Goal: Communication & Community: Answer question/provide support

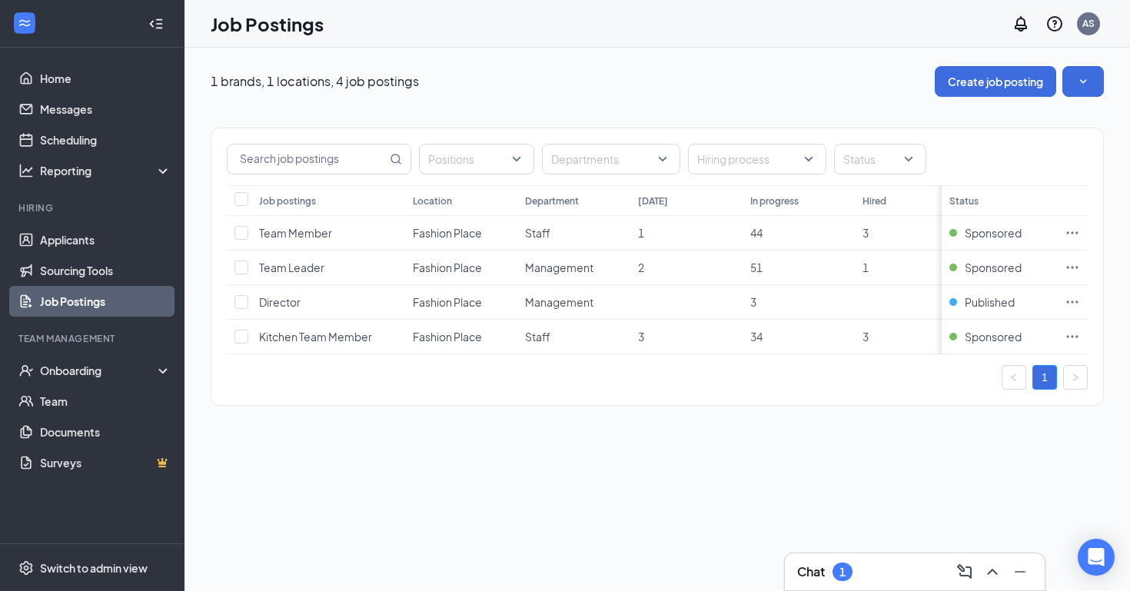
click at [808, 572] on h3 "Chat" at bounding box center [811, 571] width 28 height 17
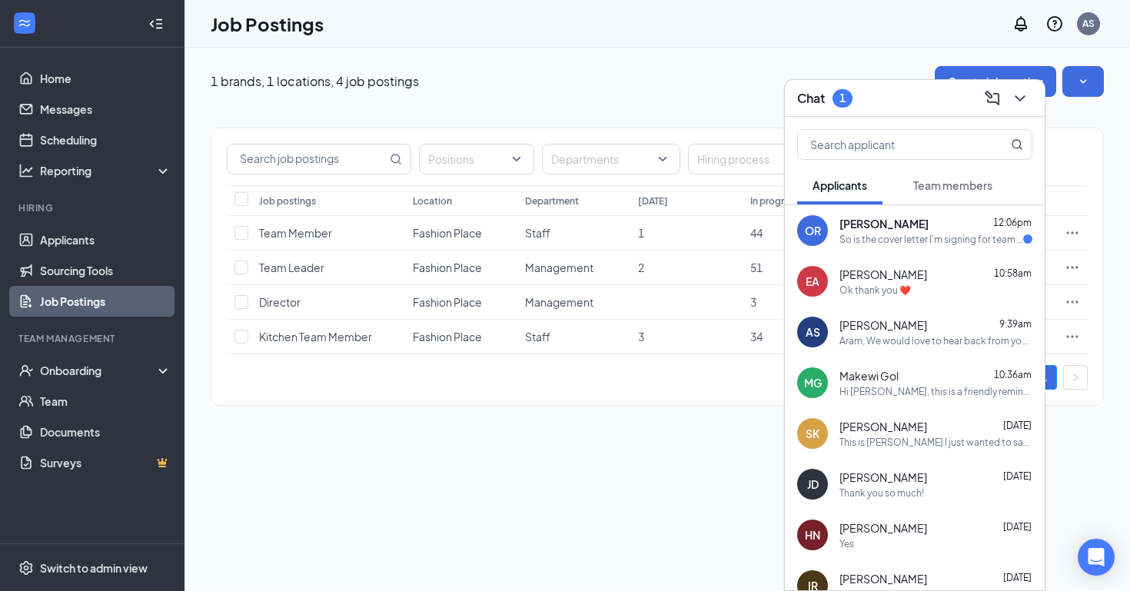
click at [954, 224] on div "[PERSON_NAME] 12:06pm" at bounding box center [935, 223] width 193 height 15
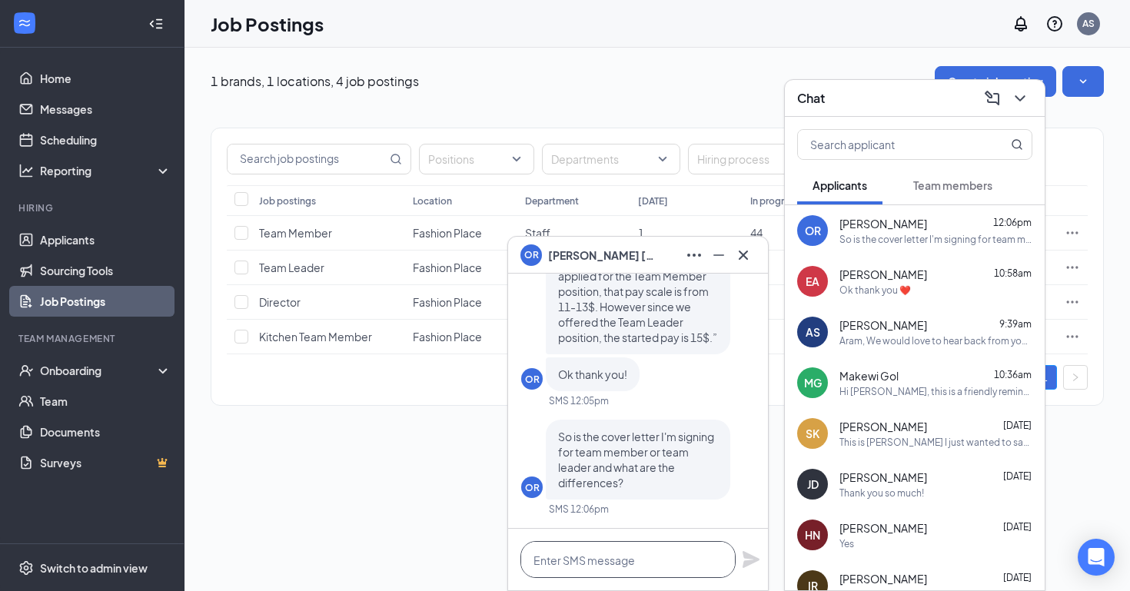
click at [609, 558] on textarea at bounding box center [627, 559] width 215 height 37
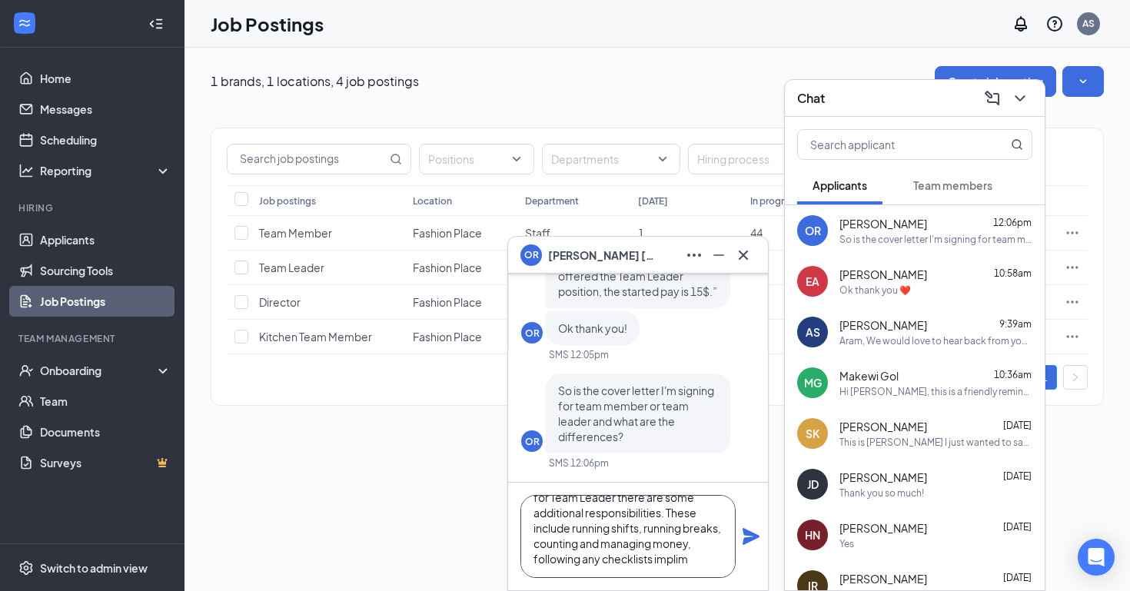
scroll to position [46, 0]
click at [563, 566] on textarea "You will be signing for Team Leader, so for Team Leader there are some addition…" at bounding box center [627, 536] width 215 height 83
click at [596, 558] on textarea "You will be signing for Team Leader, so for Team Leader there are some addition…" at bounding box center [627, 536] width 215 height 83
click at [560, 559] on textarea "You will be signing for Team Leader, so for Team Leader there are some addition…" at bounding box center [627, 536] width 215 height 83
click at [658, 576] on textarea "You will be signing for Team Leader, so for Team Leader there are some addition…" at bounding box center [627, 536] width 215 height 83
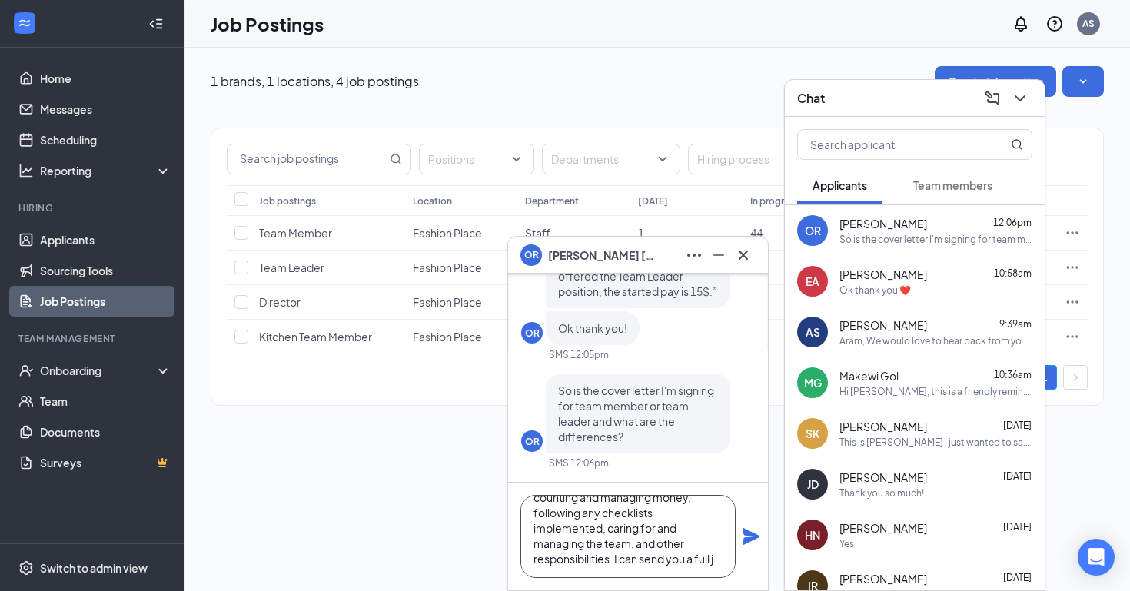
scroll to position [78, 0]
type textarea "You will be signing for Team Leader, so for Team Leader there are some addition…"
click at [752, 531] on icon "Plane" at bounding box center [751, 536] width 18 height 18
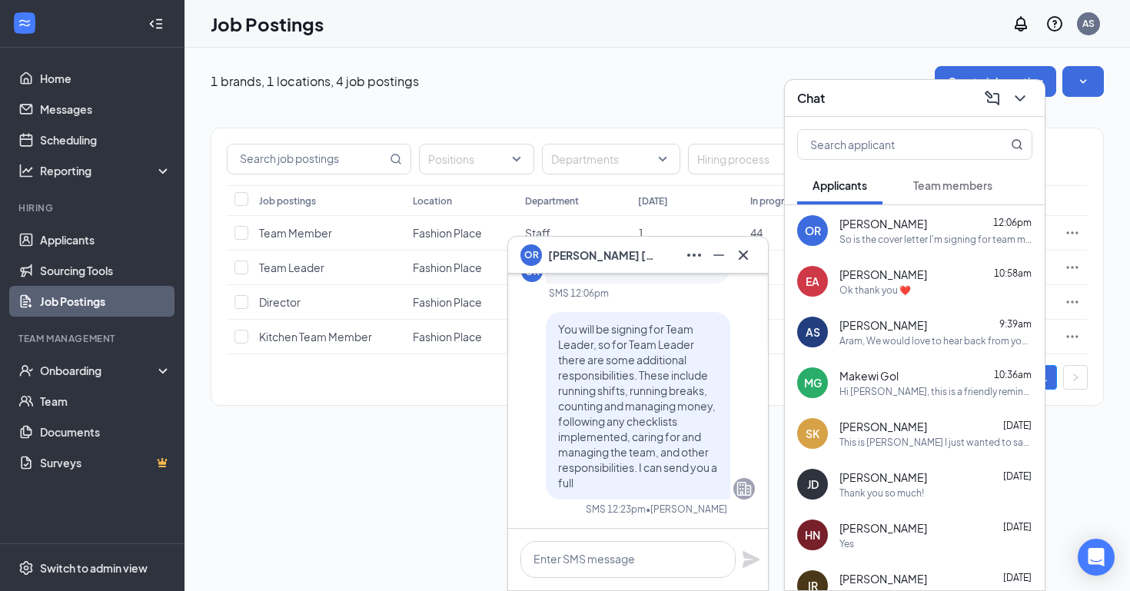
scroll to position [0, 0]
click at [626, 556] on textarea at bounding box center [627, 559] width 215 height 37
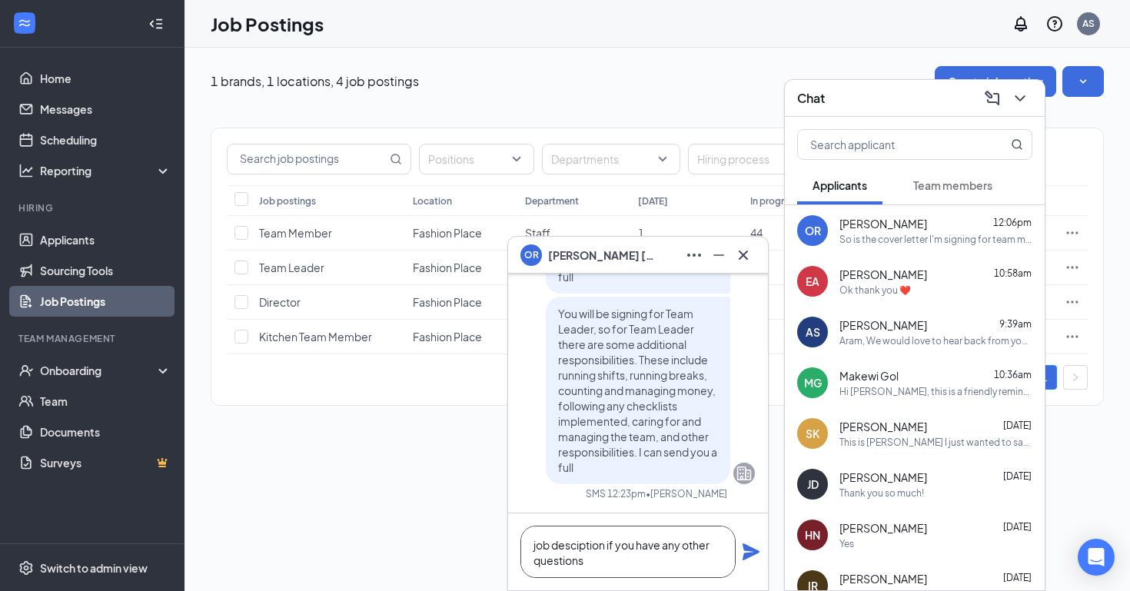
type textarea "job desciption if you have any other questions"
click at [747, 553] on icon "Plane" at bounding box center [750, 551] width 17 height 17
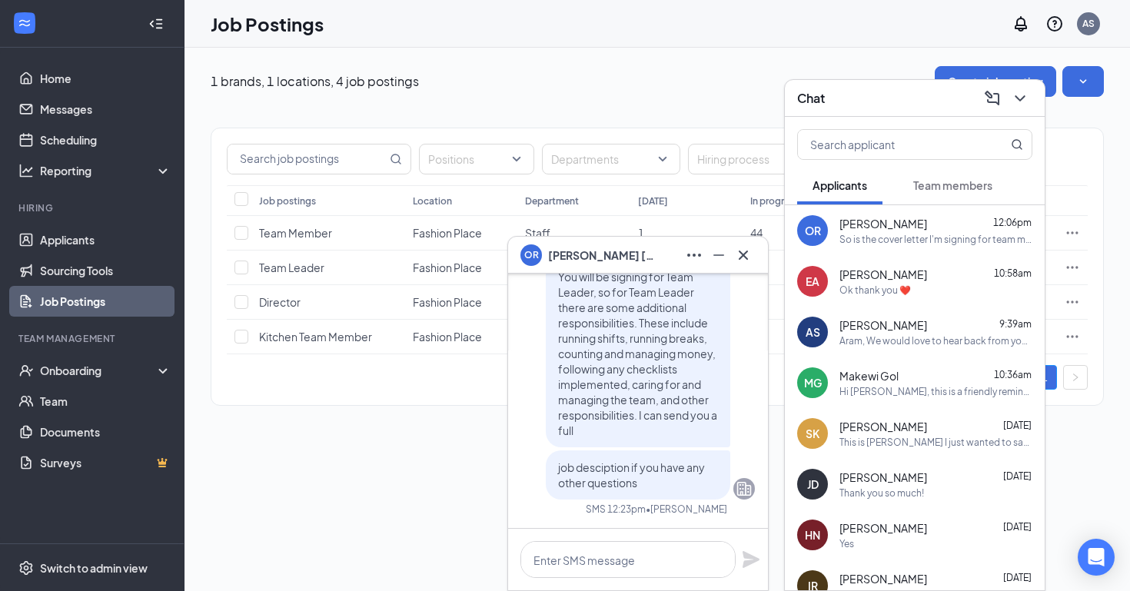
click at [748, 248] on icon "Cross" at bounding box center [743, 255] width 18 height 18
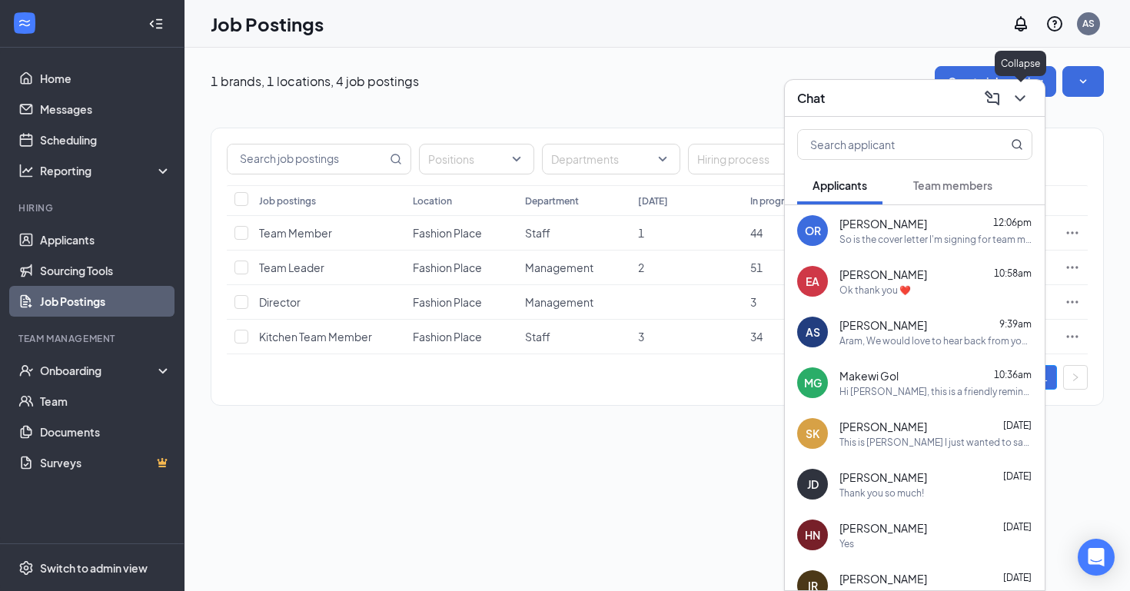
click at [1023, 93] on icon "ChevronDown" at bounding box center [1020, 98] width 18 height 18
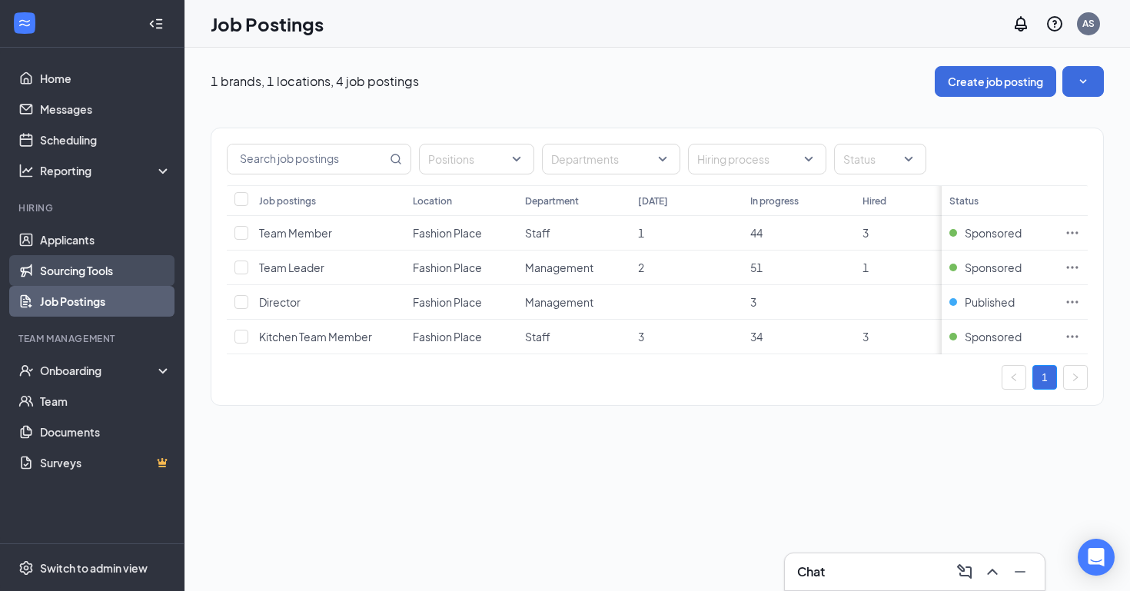
click at [98, 255] on link "Sourcing Tools" at bounding box center [105, 270] width 131 height 31
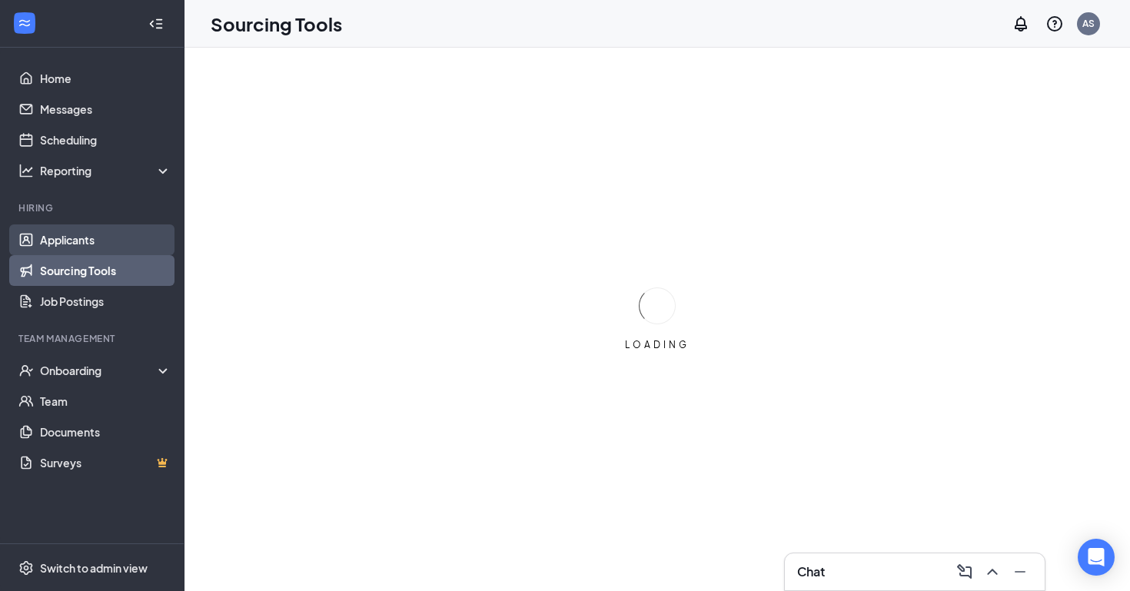
click at [88, 234] on link "Applicants" at bounding box center [105, 239] width 131 height 31
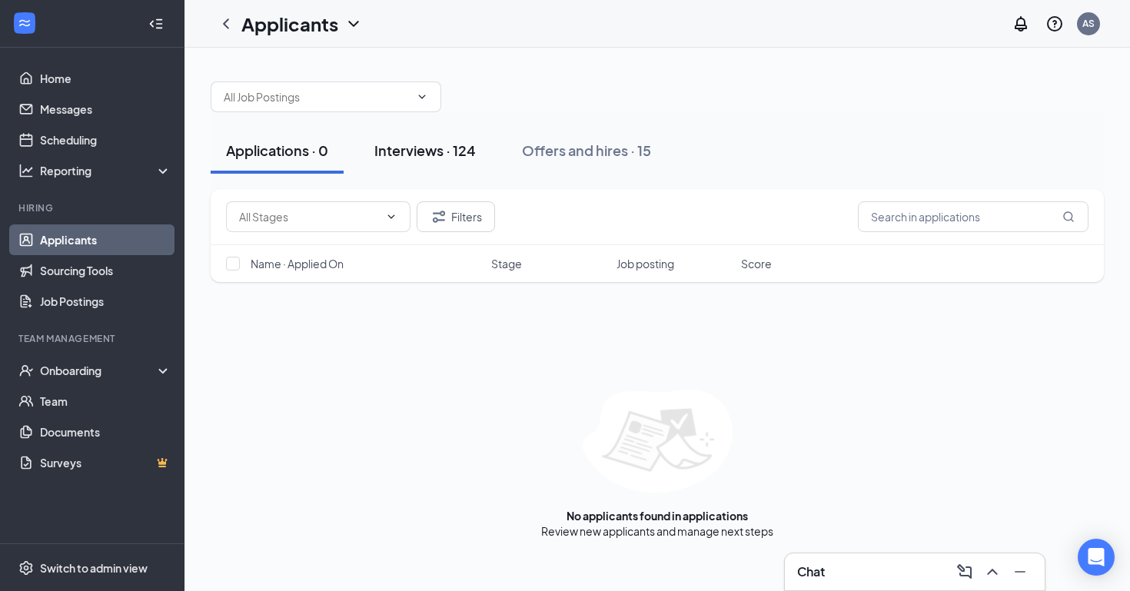
click at [447, 154] on div "Interviews · 124" at bounding box center [424, 150] width 101 height 19
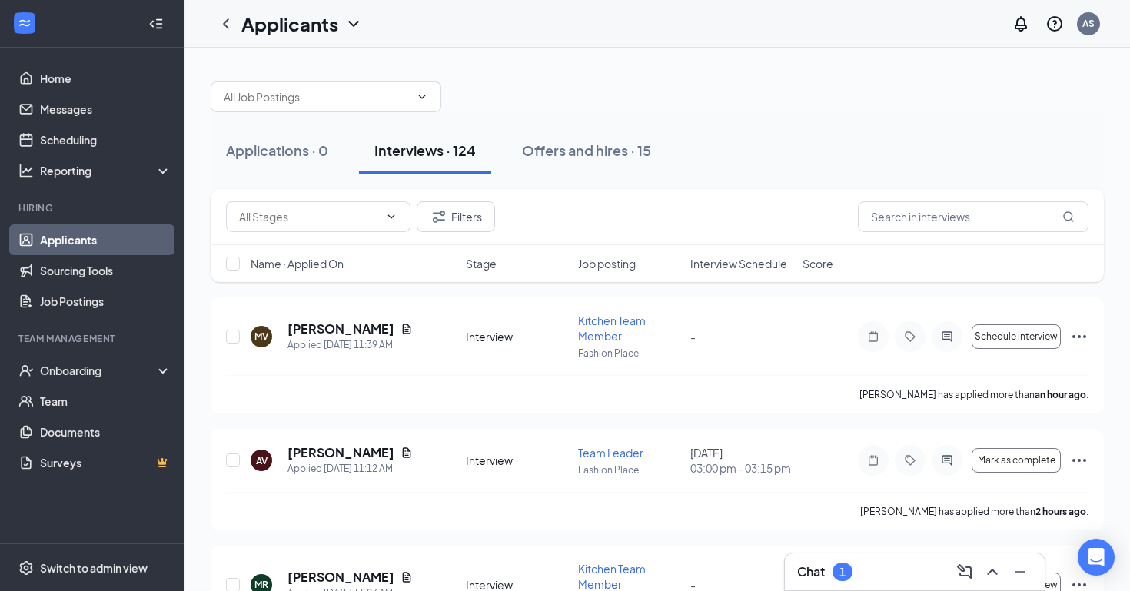
click at [866, 563] on div "Chat 1" at bounding box center [914, 571] width 235 height 25
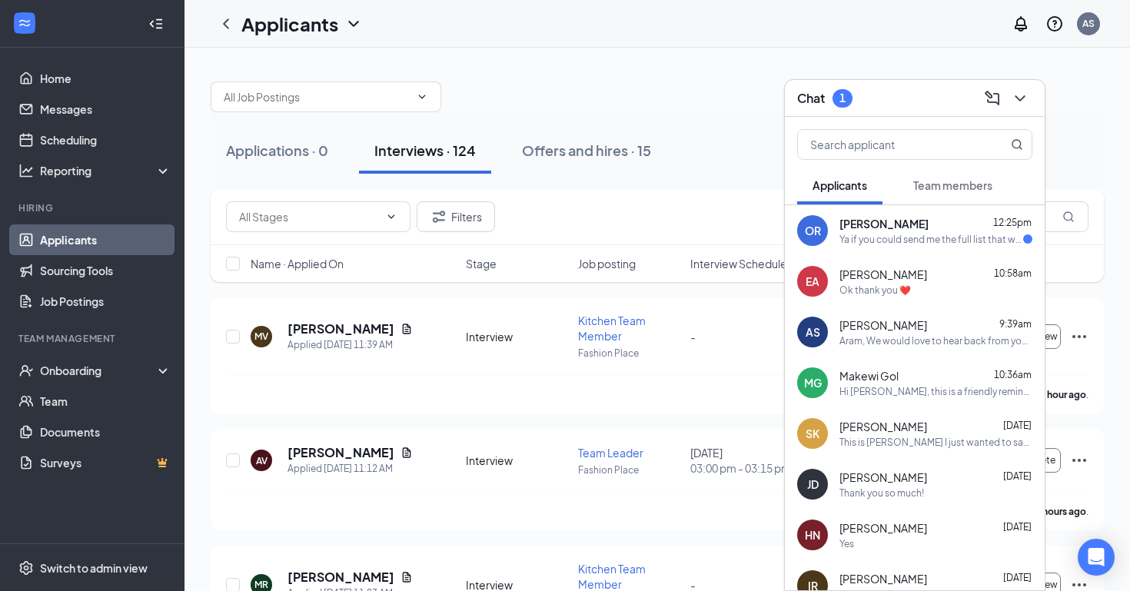
click at [959, 235] on div "Ya if you could send me the full list that would be great" at bounding box center [931, 239] width 184 height 13
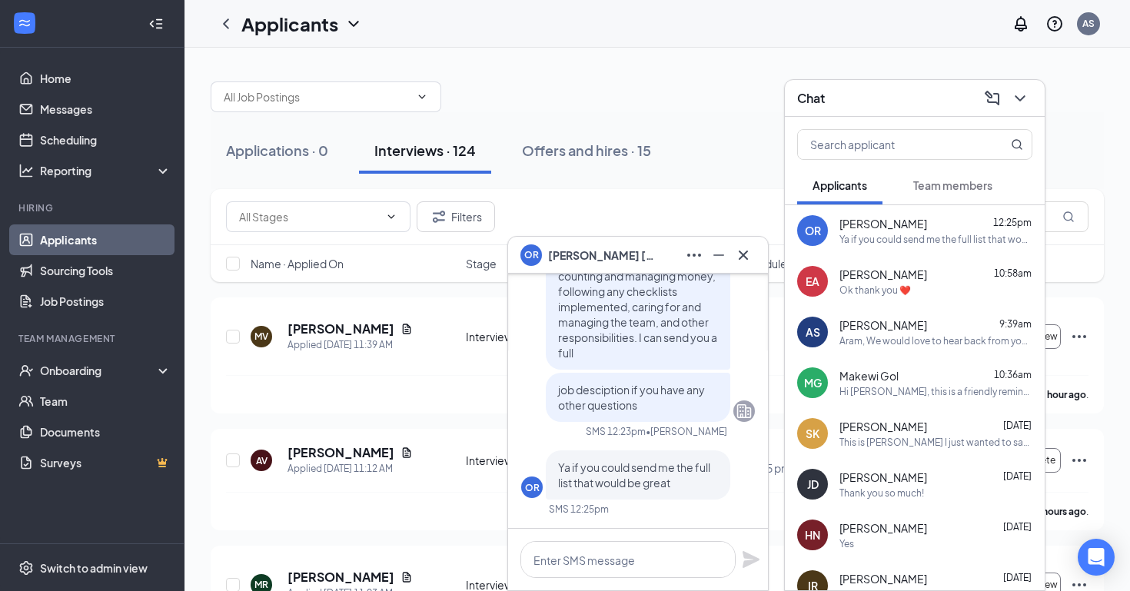
click at [588, 256] on span "[PERSON_NAME]" at bounding box center [602, 255] width 108 height 17
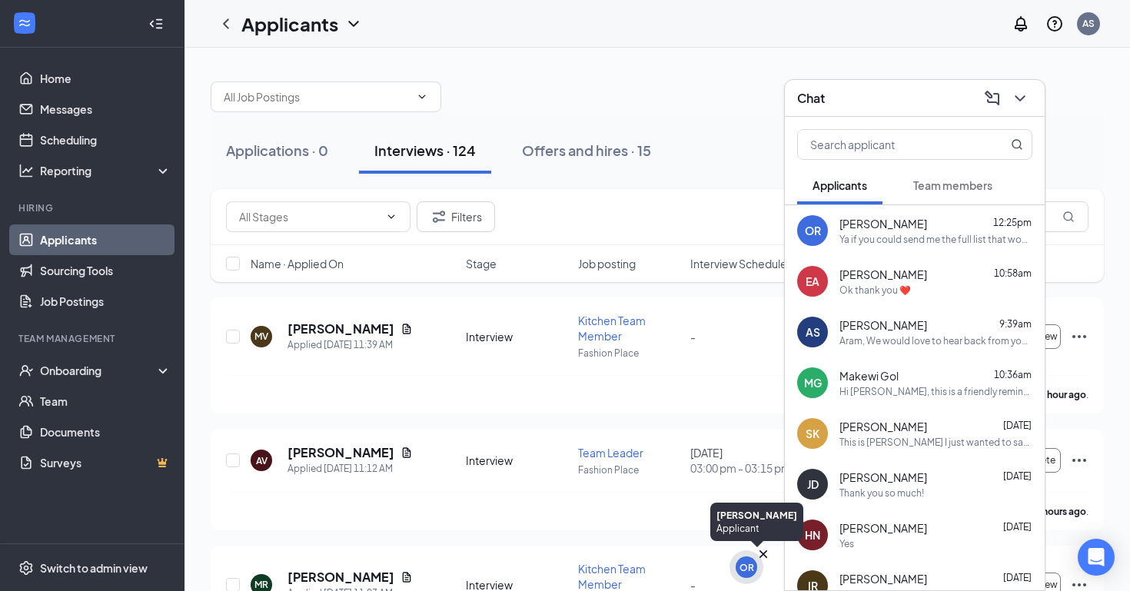
click at [744, 567] on div "OR" at bounding box center [746, 567] width 15 height 13
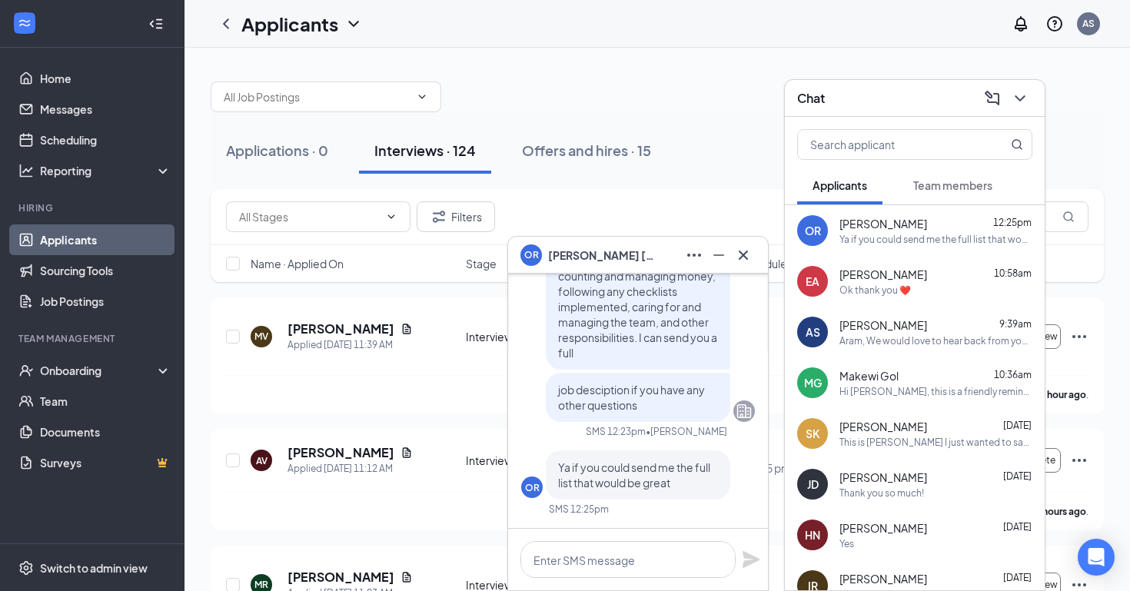
click at [573, 251] on span "[PERSON_NAME]" at bounding box center [602, 255] width 108 height 17
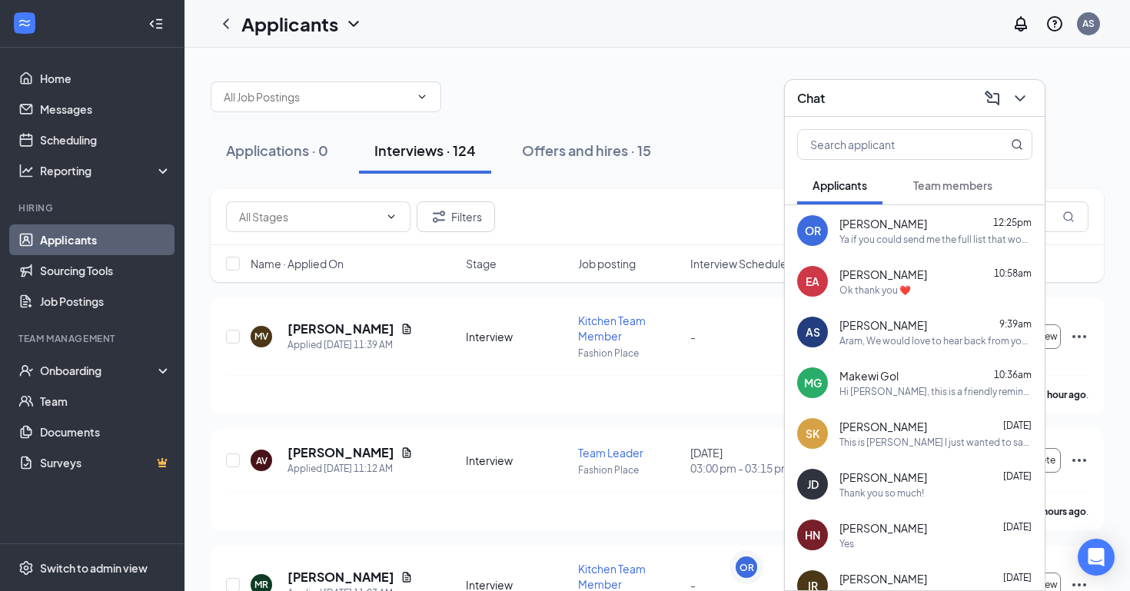
click at [807, 223] on div "OR" at bounding box center [813, 230] width 16 height 15
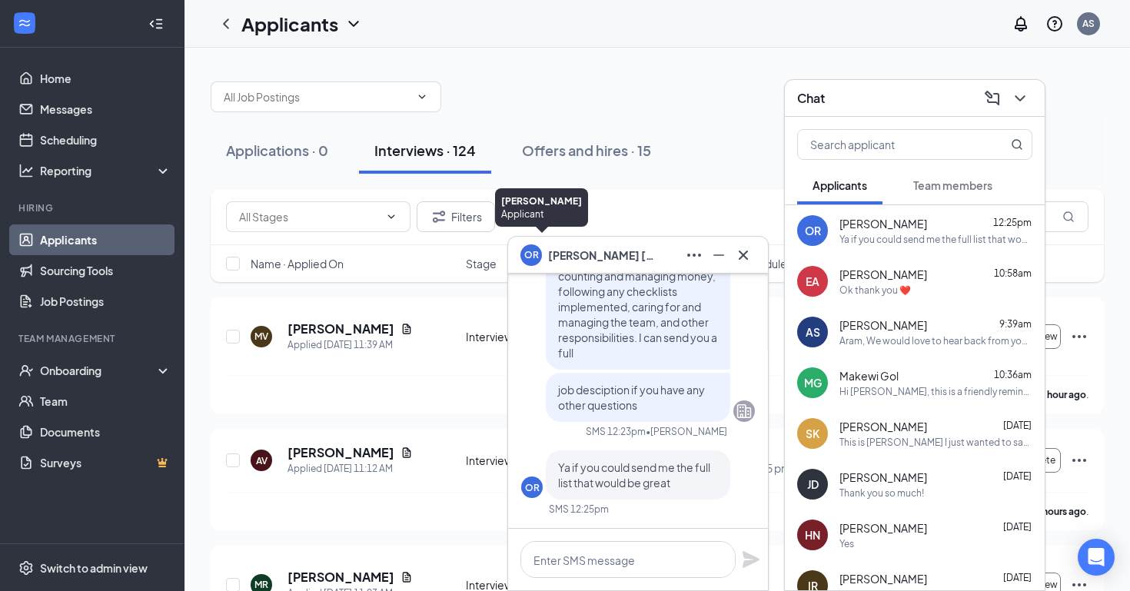
click at [525, 258] on div "OR" at bounding box center [531, 253] width 15 height 13
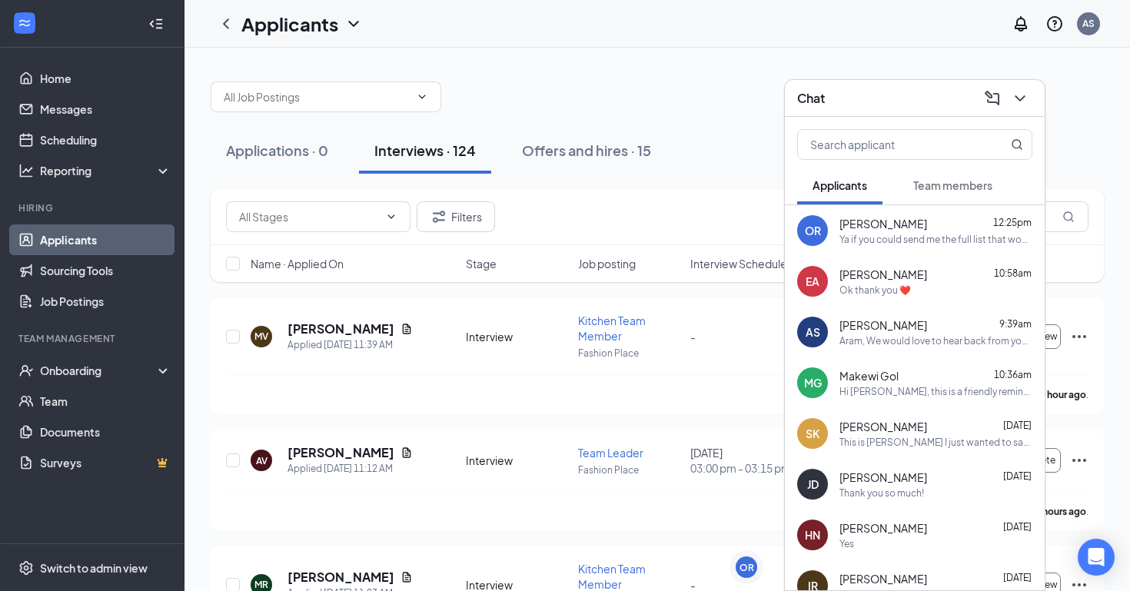
click at [852, 227] on span "[PERSON_NAME]" at bounding box center [883, 223] width 88 height 15
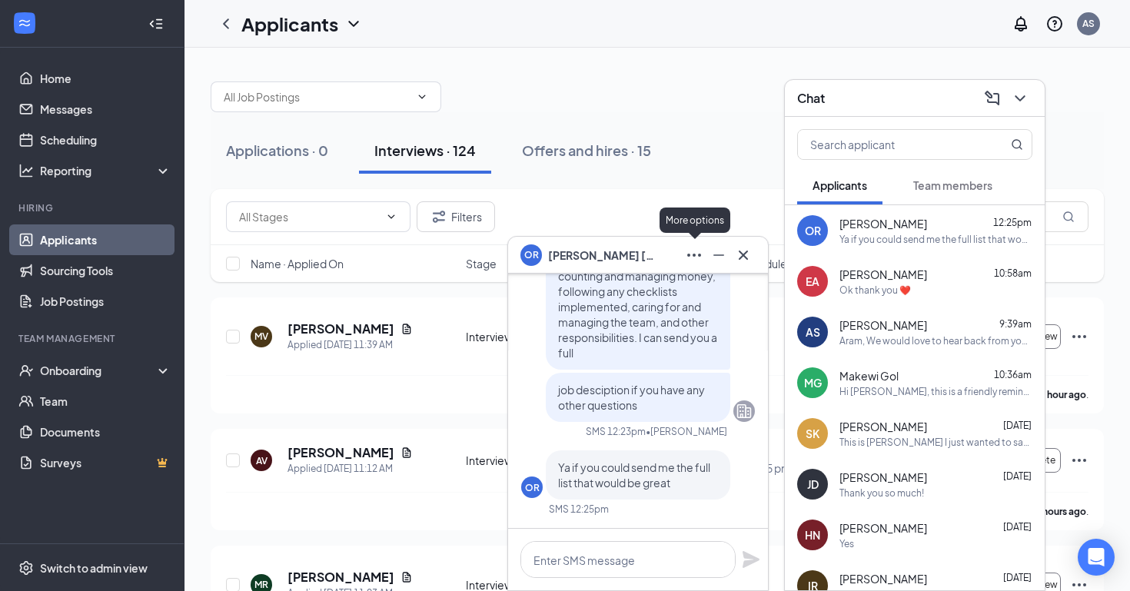
click at [692, 257] on icon "Ellipses" at bounding box center [694, 255] width 18 height 18
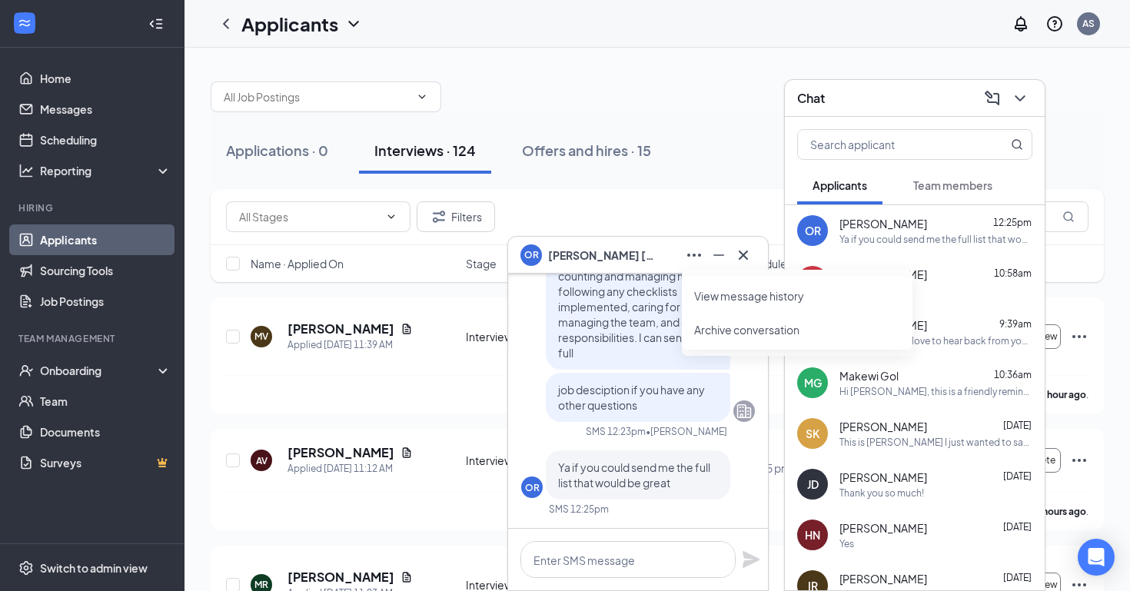
click at [586, 247] on span "[PERSON_NAME]" at bounding box center [602, 255] width 108 height 17
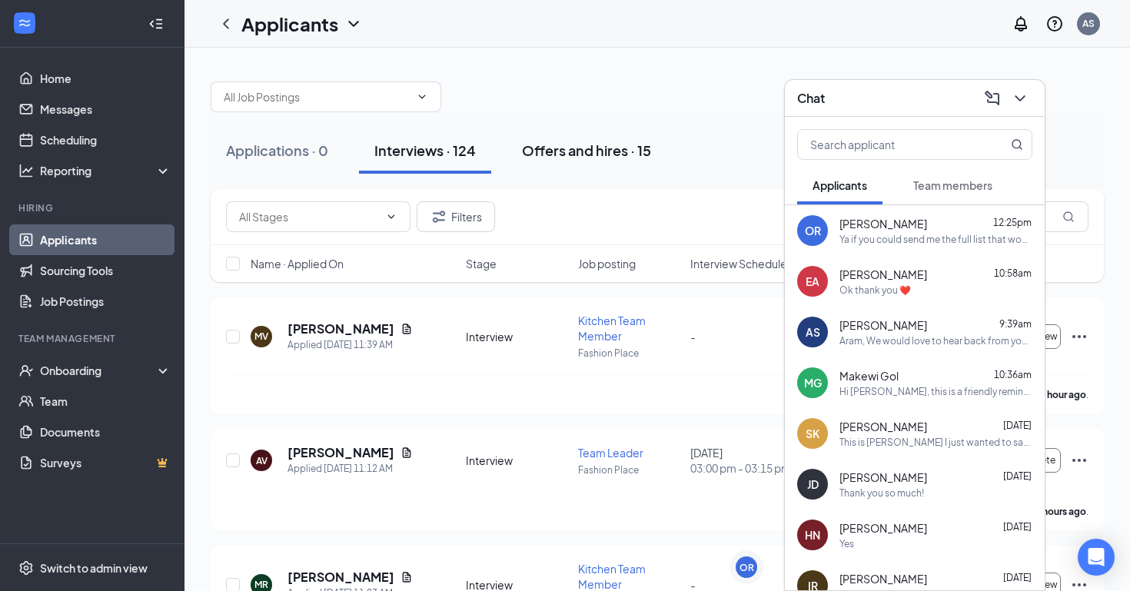
click at [552, 152] on div "Offers and hires · 15" at bounding box center [586, 150] width 129 height 19
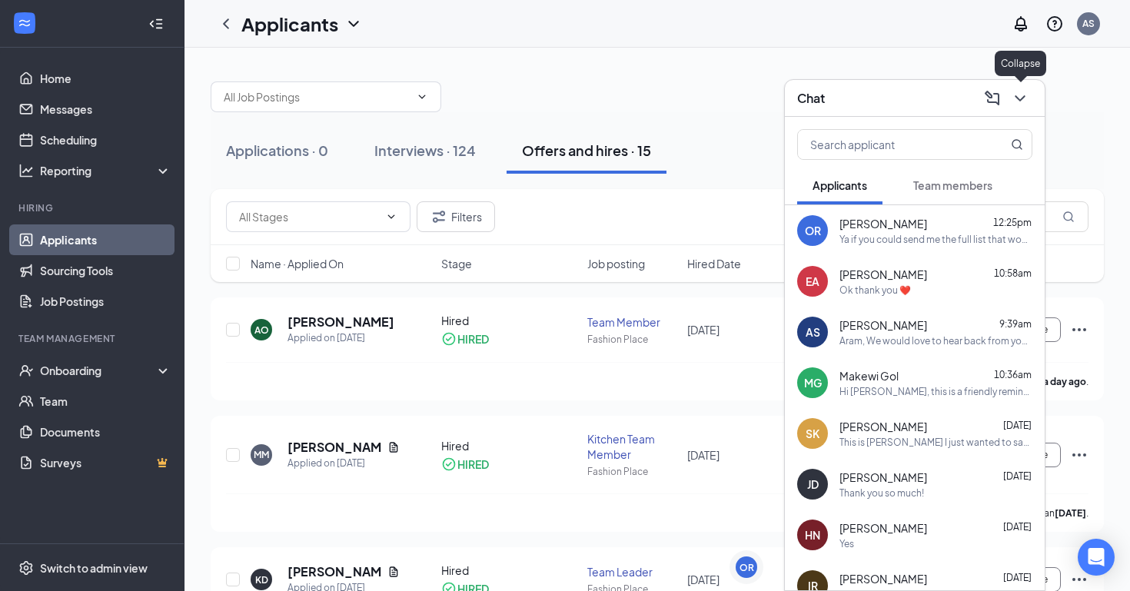
click at [1020, 101] on icon "ChevronDown" at bounding box center [1020, 98] width 18 height 18
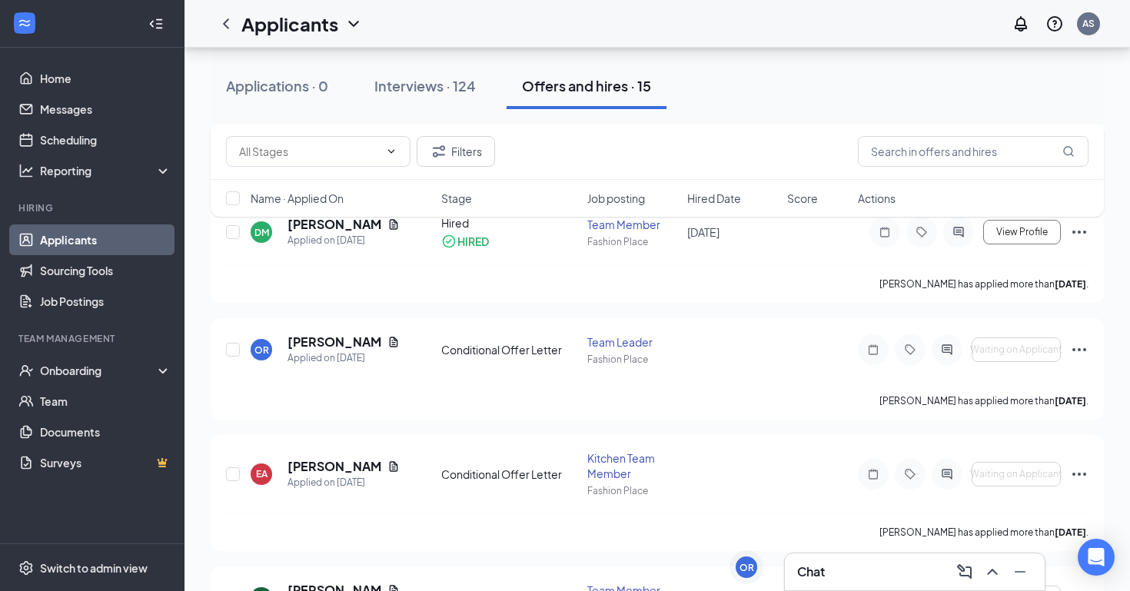
scroll to position [1096, 0]
click at [340, 340] on h5 "[PERSON_NAME]" at bounding box center [334, 341] width 94 height 17
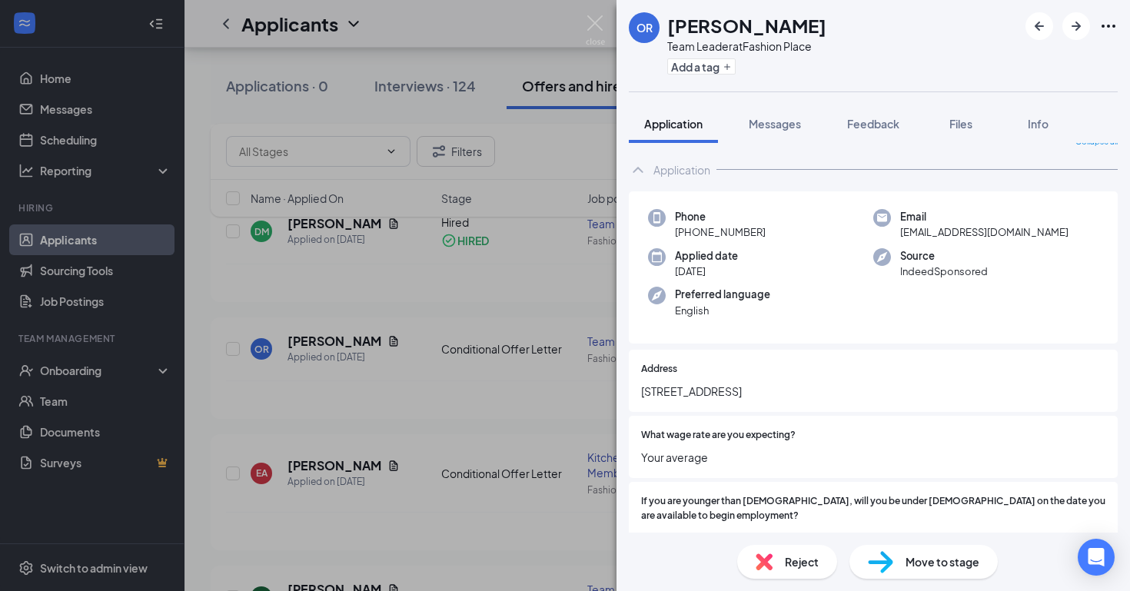
scroll to position [25, 0]
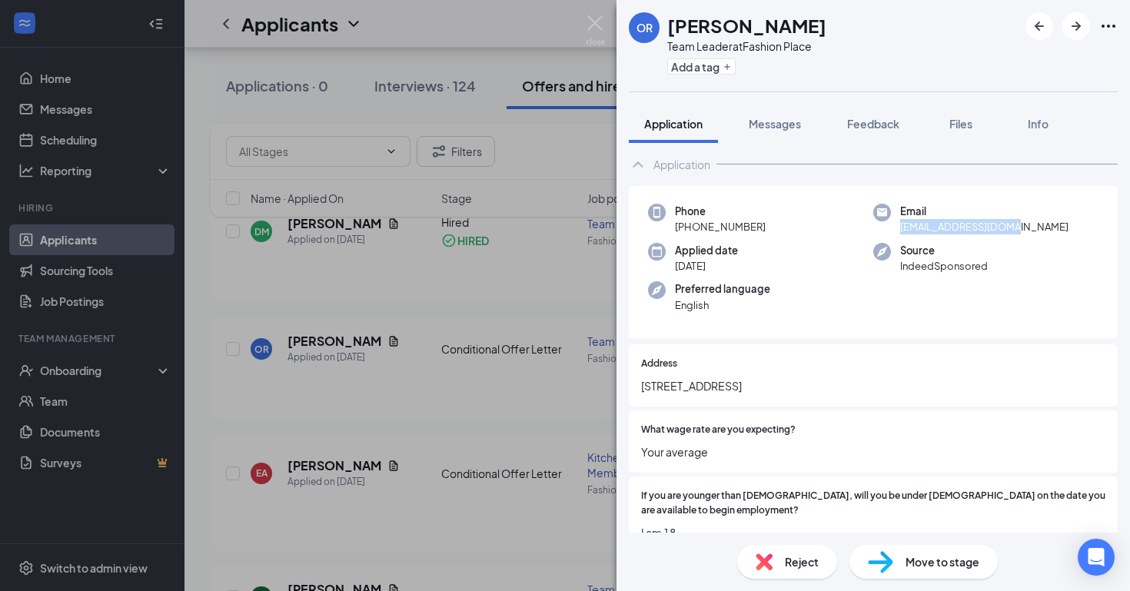
drag, startPoint x: 1014, startPoint y: 227, endPoint x: 899, endPoint y: 229, distance: 115.3
click at [899, 229] on div "Email [EMAIL_ADDRESS][DOMAIN_NAME]" at bounding box center [985, 220] width 225 height 32
copy span "[EMAIL_ADDRESS][DOMAIN_NAME]"
click at [594, 22] on img at bounding box center [595, 30] width 19 height 30
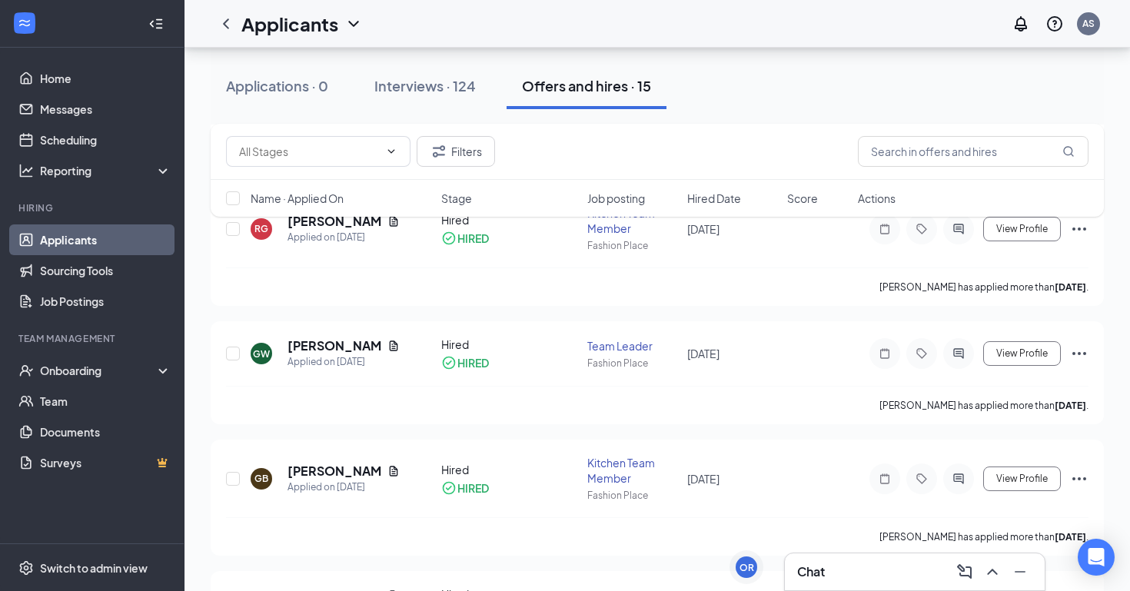
scroll to position [722, 0]
click at [327, 349] on h5 "[PERSON_NAME]" at bounding box center [334, 347] width 94 height 17
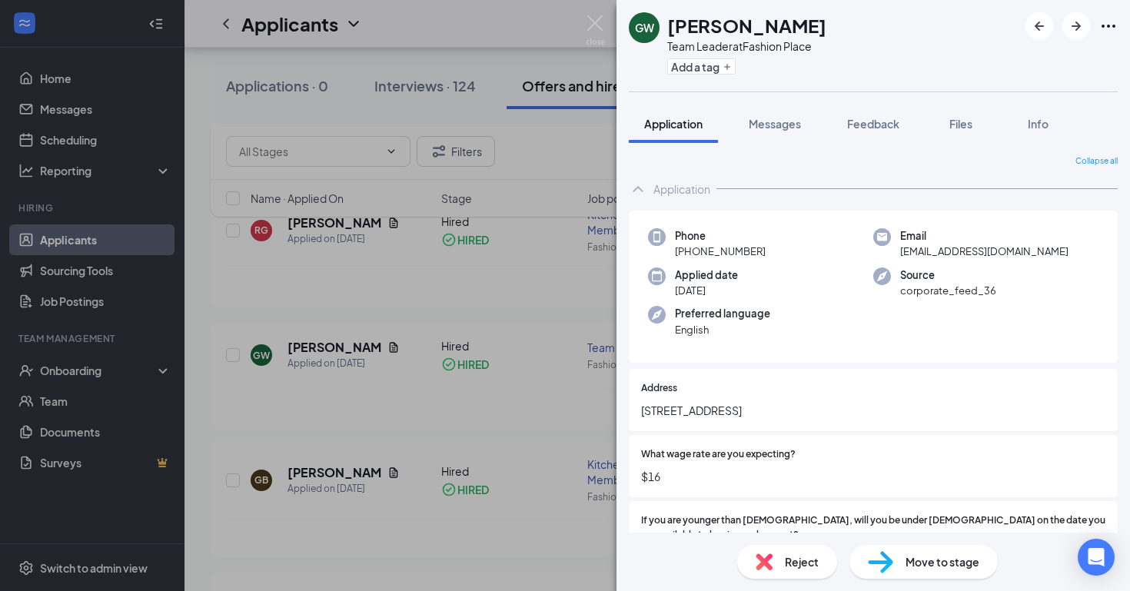
scroll to position [14, 0]
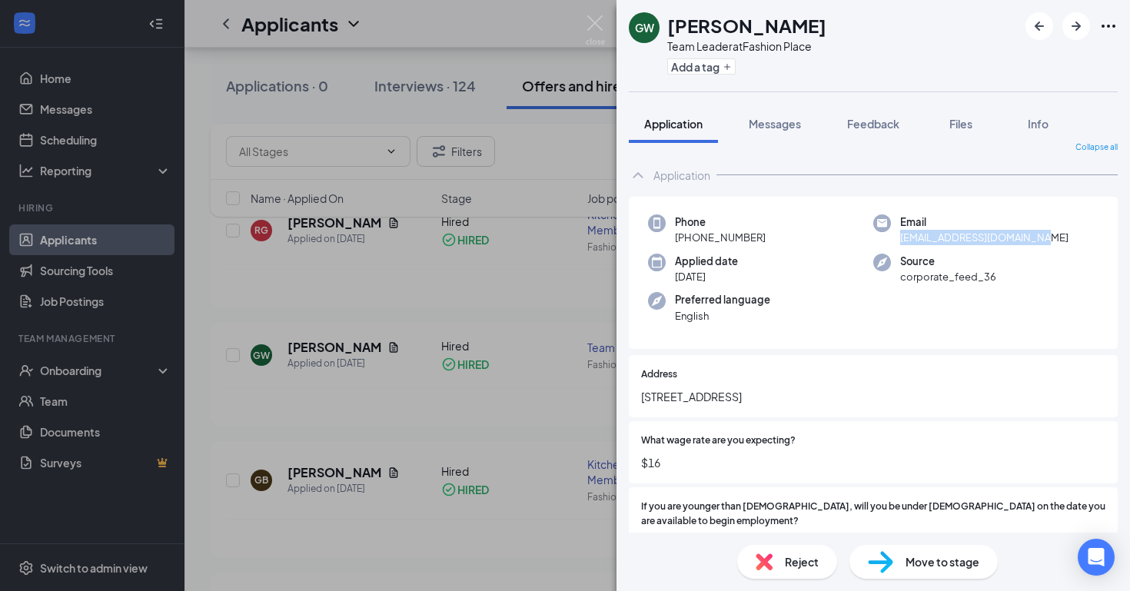
drag, startPoint x: 1039, startPoint y: 239, endPoint x: 897, endPoint y: 240, distance: 142.2
click at [897, 240] on div "Email [EMAIL_ADDRESS][DOMAIN_NAME]" at bounding box center [985, 230] width 225 height 32
copy span "[EMAIL_ADDRESS][DOMAIN_NAME]"
click at [588, 24] on img at bounding box center [595, 30] width 19 height 30
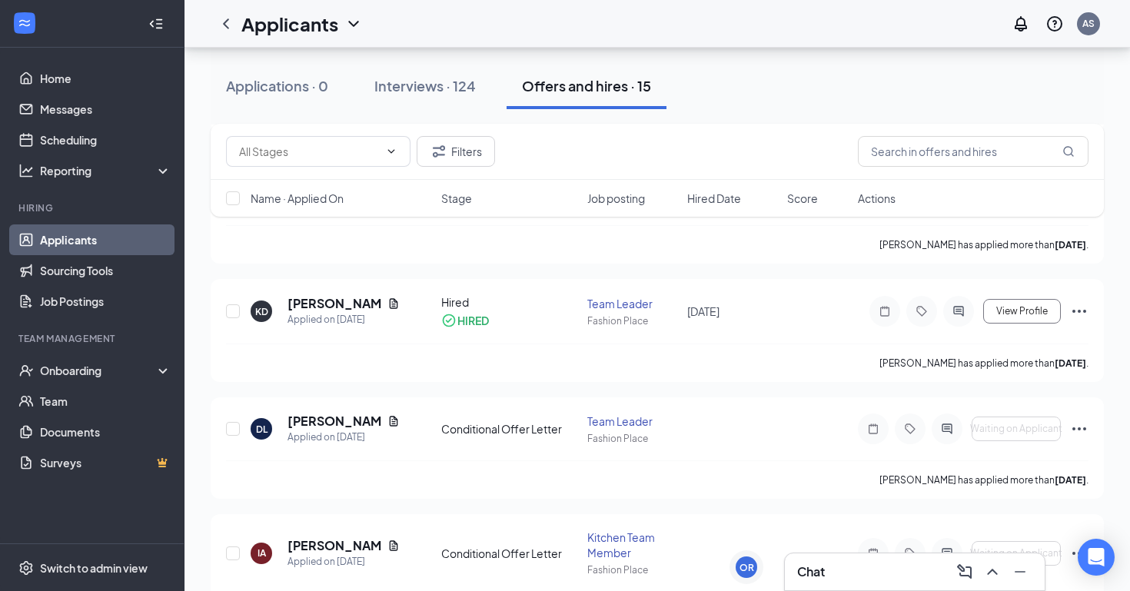
scroll to position [255, 0]
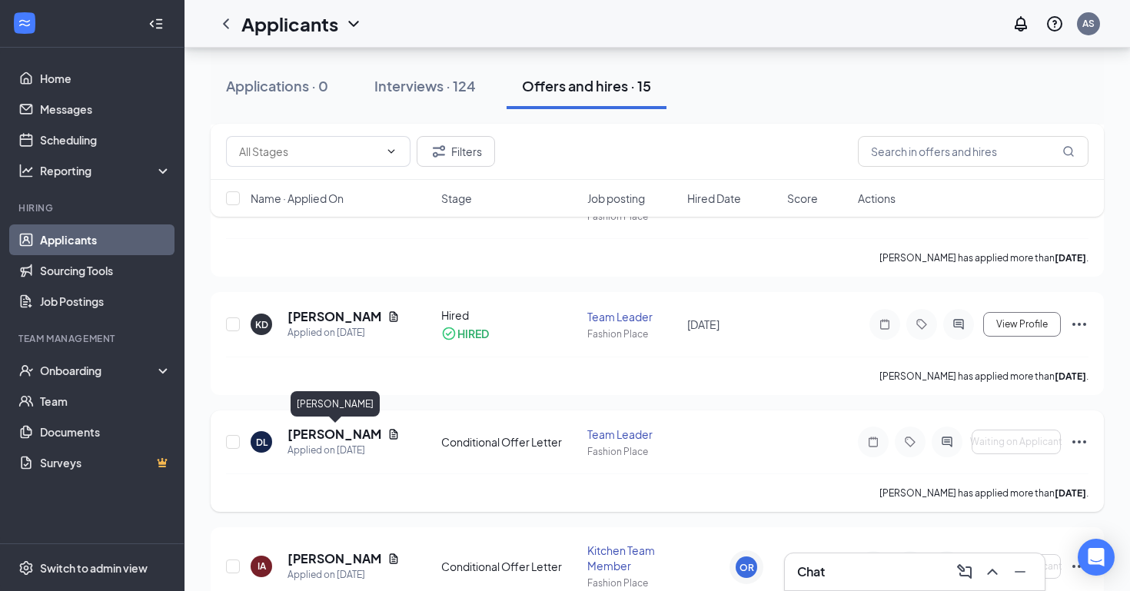
click at [315, 433] on h5 "[PERSON_NAME]" at bounding box center [334, 434] width 94 height 17
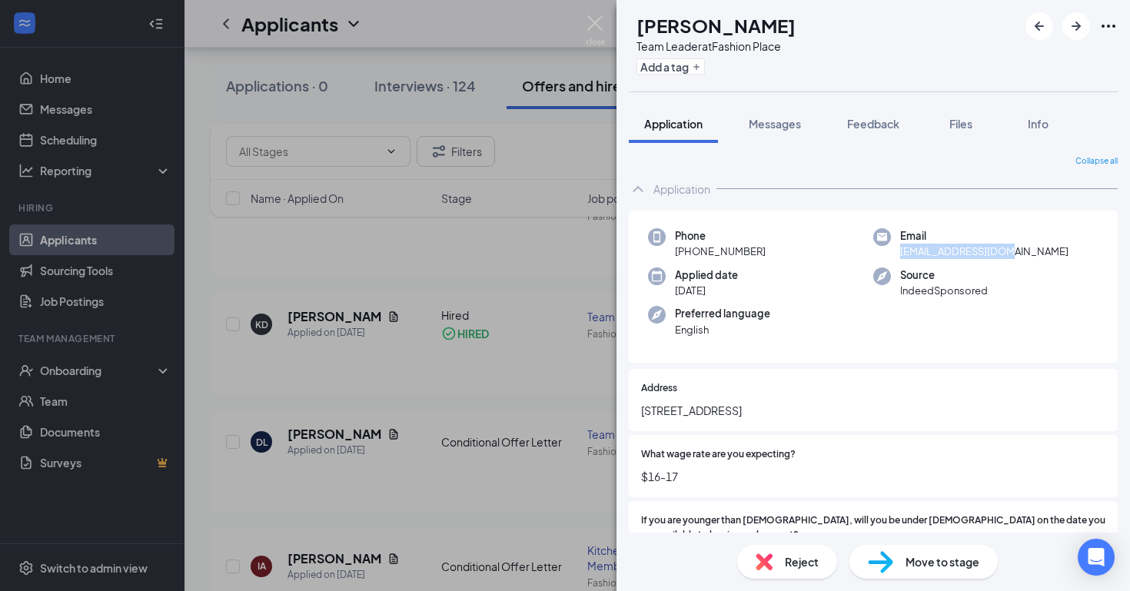
drag, startPoint x: 1024, startPoint y: 251, endPoint x: 898, endPoint y: 252, distance: 126.0
click at [898, 252] on div "Email [EMAIL_ADDRESS][DOMAIN_NAME]" at bounding box center [985, 244] width 225 height 32
copy span "[EMAIL_ADDRESS][DOMAIN_NAME]"
click at [477, 305] on div "DL [PERSON_NAME] Team Leader at Fashion Place Add a tag Application Messages Fe…" at bounding box center [565, 295] width 1130 height 591
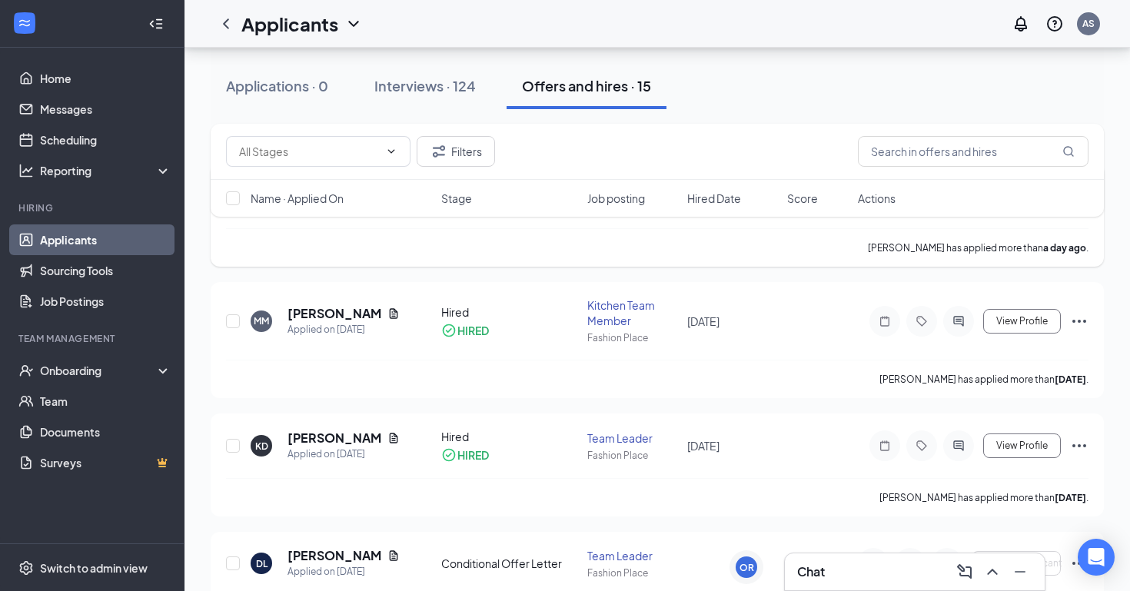
scroll to position [192, 0]
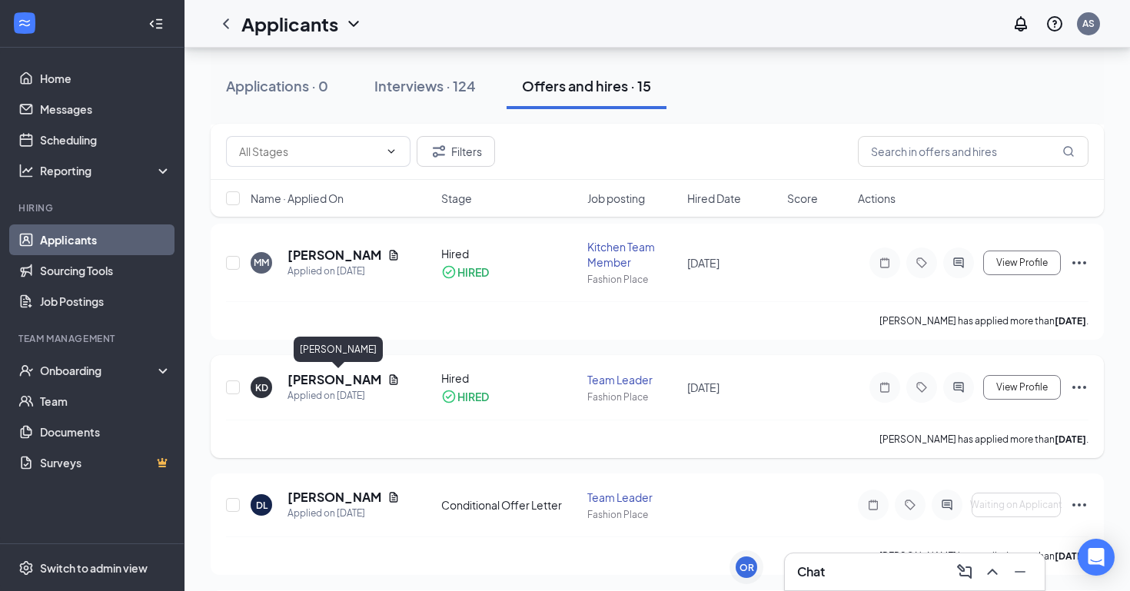
click at [346, 377] on h5 "[PERSON_NAME]" at bounding box center [334, 379] width 94 height 17
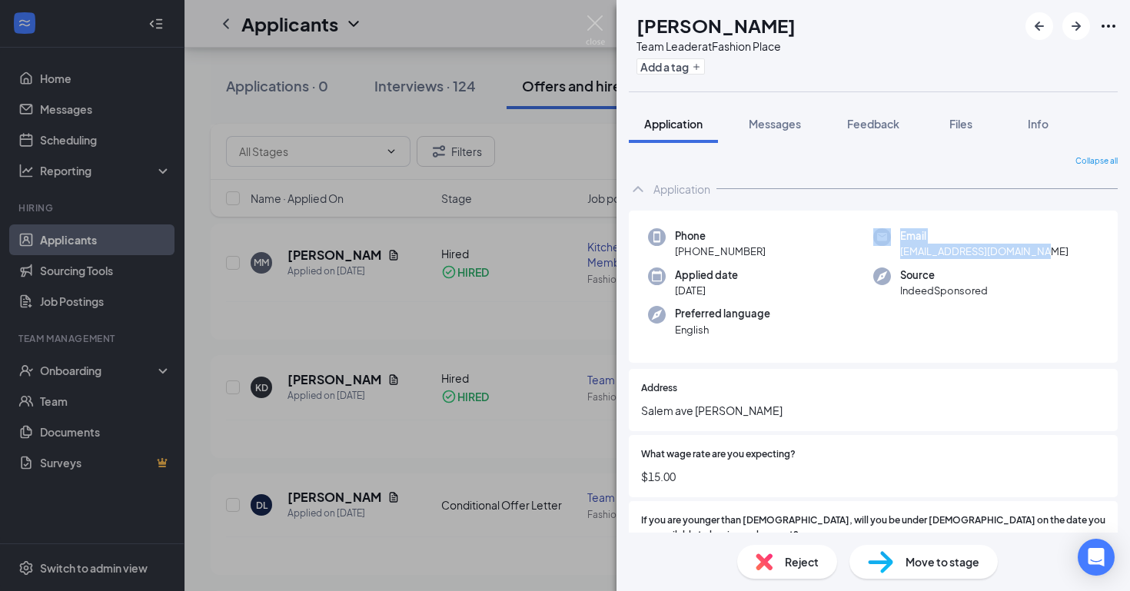
drag, startPoint x: 1032, startPoint y: 250, endPoint x: 891, endPoint y: 254, distance: 140.7
click at [891, 254] on div "Email [EMAIL_ADDRESS][DOMAIN_NAME]" at bounding box center [985, 244] width 225 height 32
click at [1037, 251] on div "Email [EMAIL_ADDRESS][DOMAIN_NAME]" at bounding box center [985, 244] width 225 height 32
drag, startPoint x: 1037, startPoint y: 251, endPoint x: 916, endPoint y: 251, distance: 121.4
click at [916, 251] on div "Email [EMAIL_ADDRESS][DOMAIN_NAME]" at bounding box center [985, 244] width 225 height 32
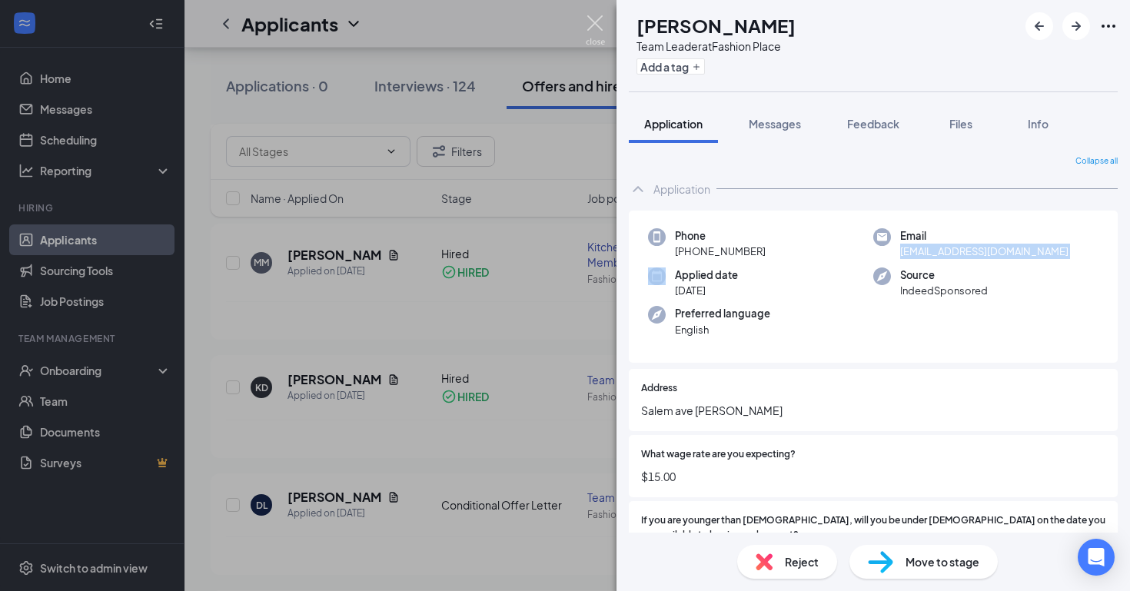
click at [597, 32] on img at bounding box center [595, 30] width 19 height 30
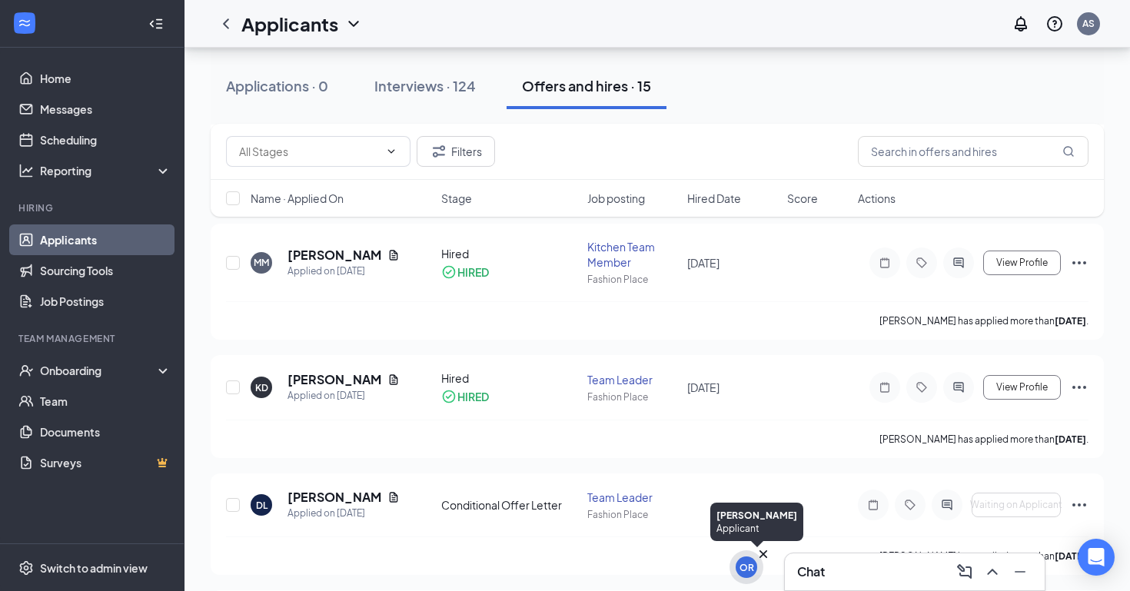
click at [749, 569] on div "OR" at bounding box center [746, 567] width 15 height 13
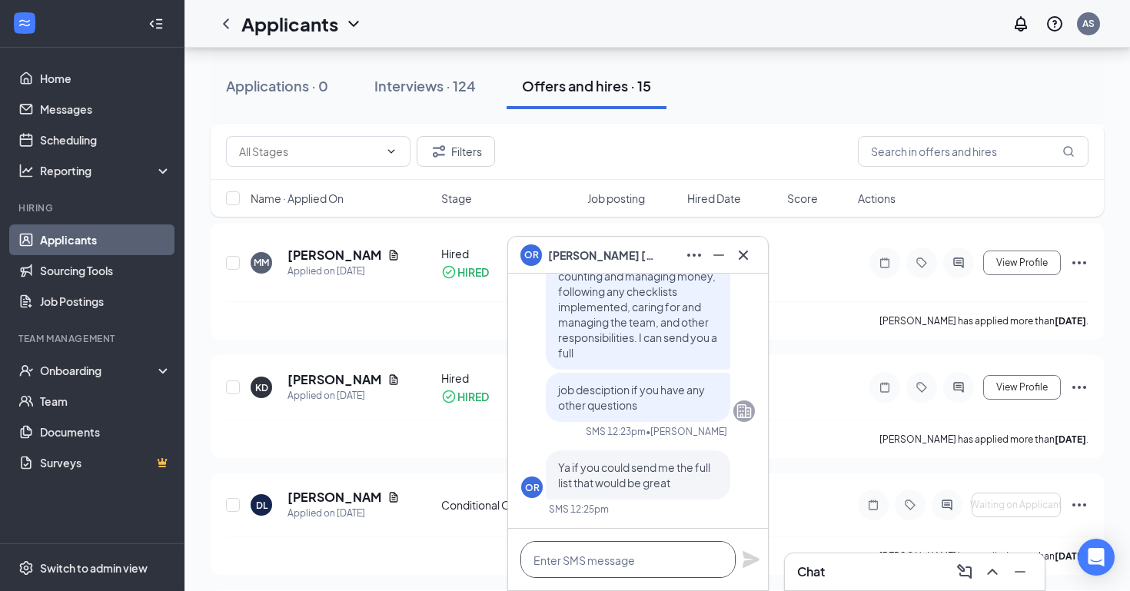
click at [634, 573] on textarea at bounding box center [627, 559] width 215 height 37
click at [629, 566] on textarea at bounding box center [627, 559] width 215 height 37
type textarea "O"
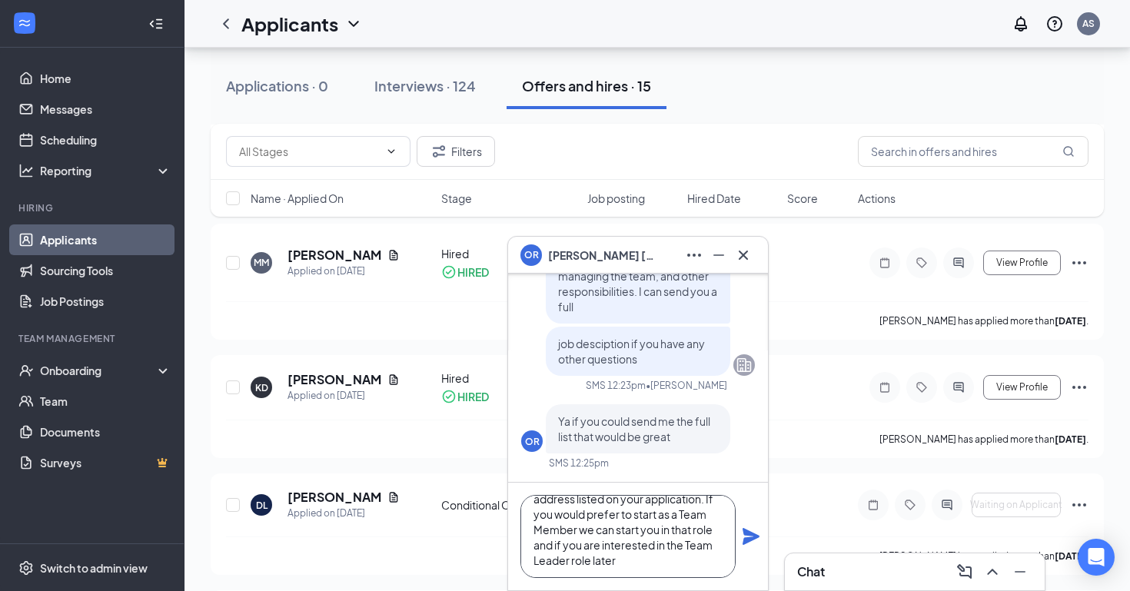
scroll to position [46, 0]
type textarea "I sent the job description to your email address listed on your application. If…"
click at [754, 530] on icon "Plane" at bounding box center [751, 536] width 18 height 18
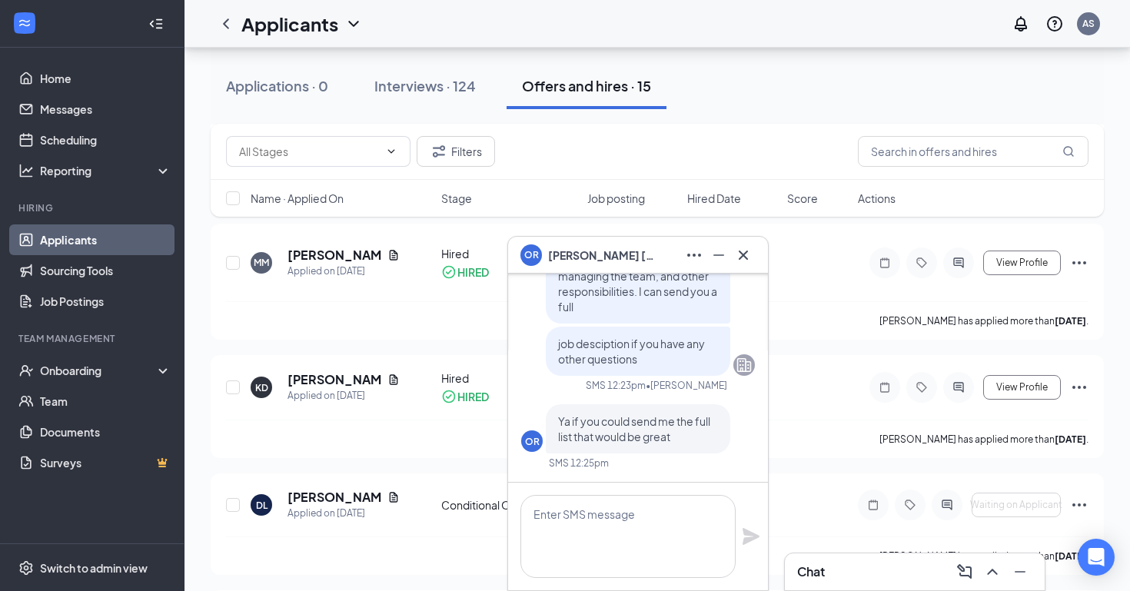
scroll to position [0, 0]
